Goal: Navigation & Orientation: Go to known website

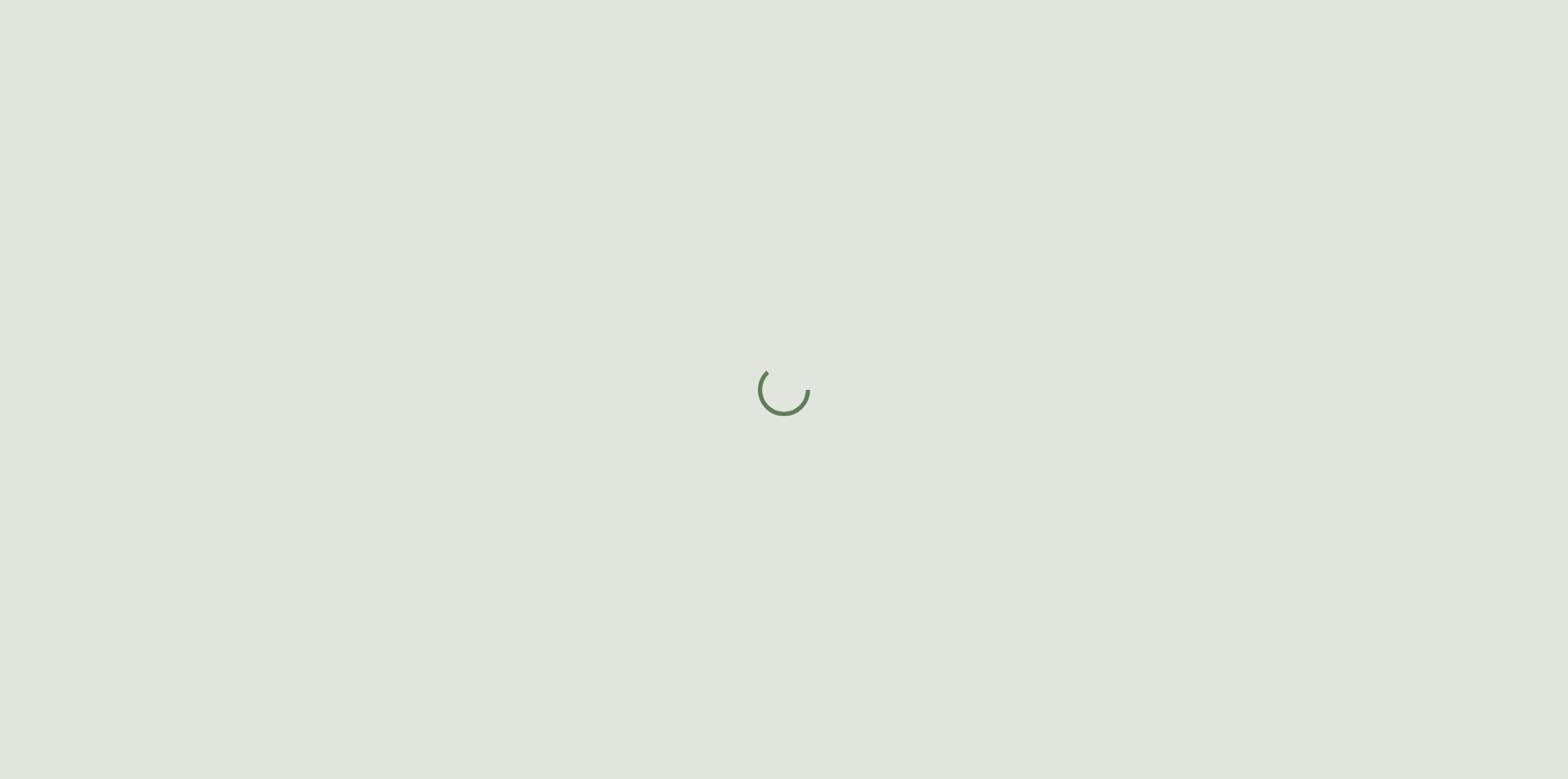
click at [794, 441] on div at bounding box center [784, 390] width 1568 height 779
